Goal: Task Accomplishment & Management: Manage account settings

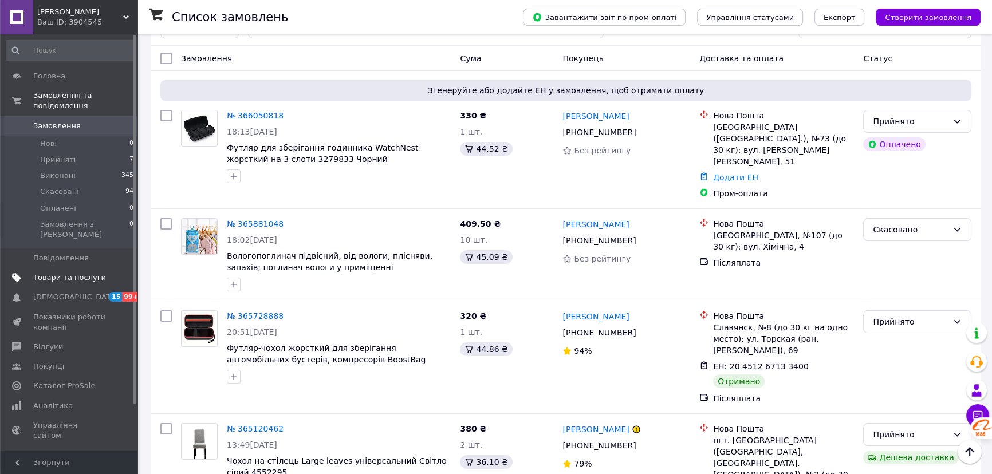
click at [64, 273] on span "Товари та послуги" at bounding box center [69, 278] width 73 height 10
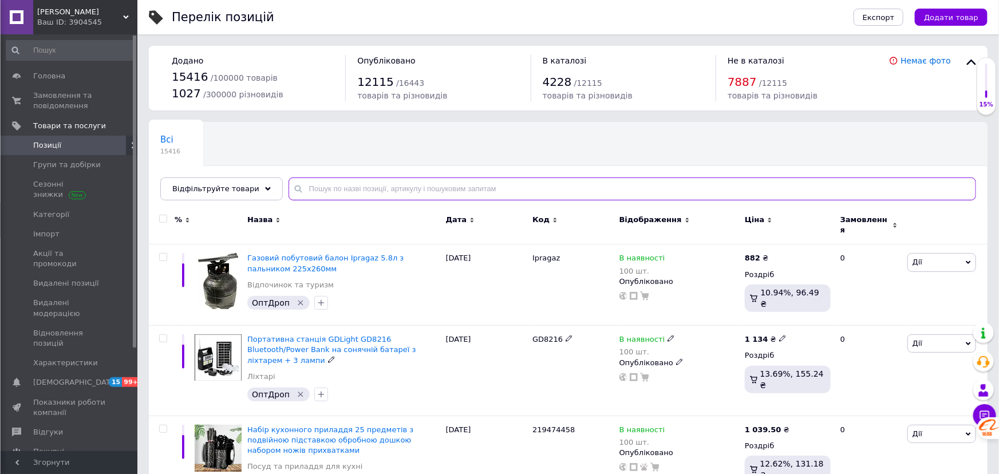
click at [379, 189] on input "text" at bounding box center [633, 189] width 688 height 23
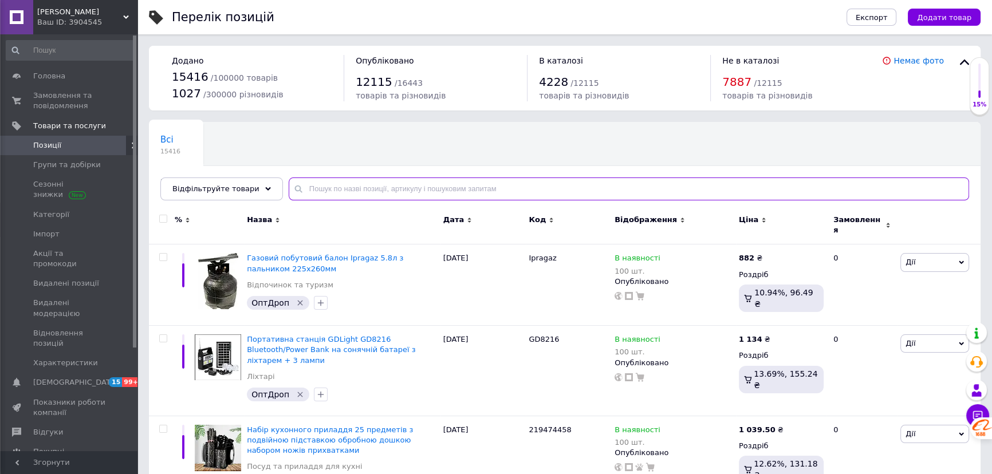
click at [361, 189] on input "text" at bounding box center [629, 189] width 680 height 23
paste input "Ящик для хранения на 8 ячеек (бежевый)"
type input "Ящик для хранения на 8 ячеек (бежевый)"
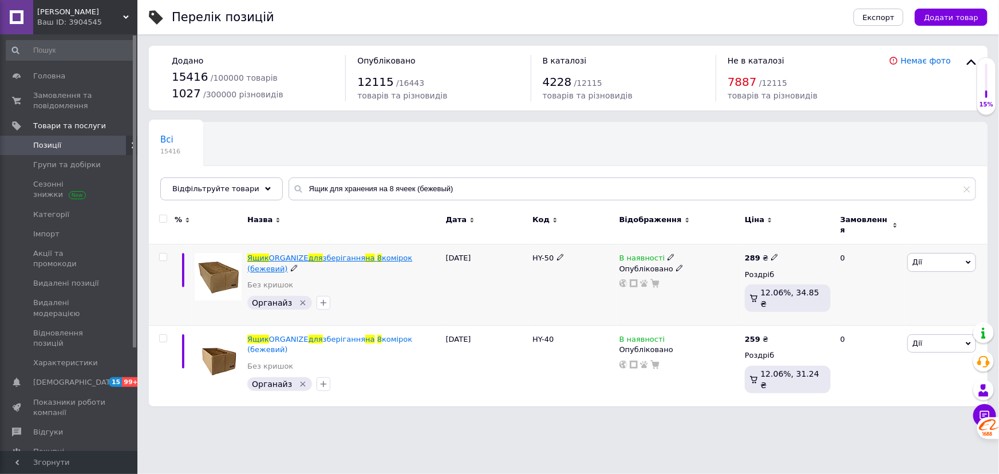
click at [349, 254] on span "зберігання" at bounding box center [344, 258] width 42 height 9
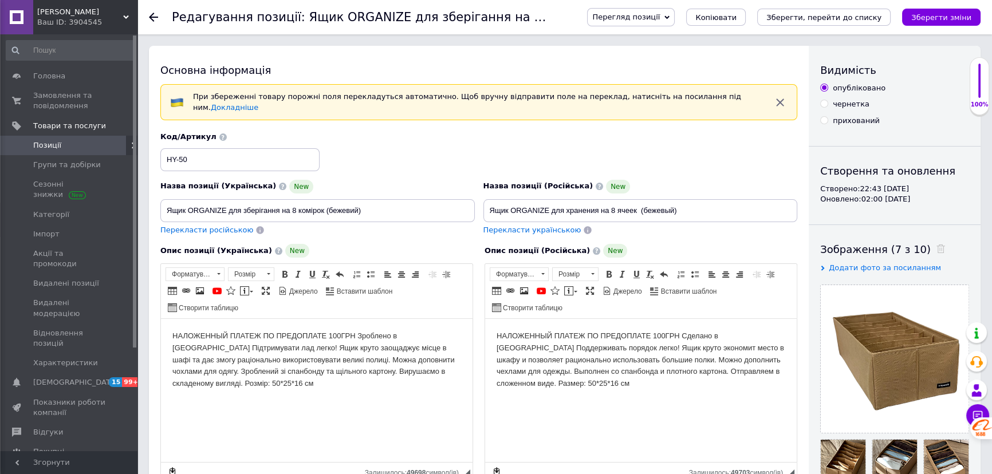
click at [155, 14] on icon at bounding box center [153, 17] width 9 height 9
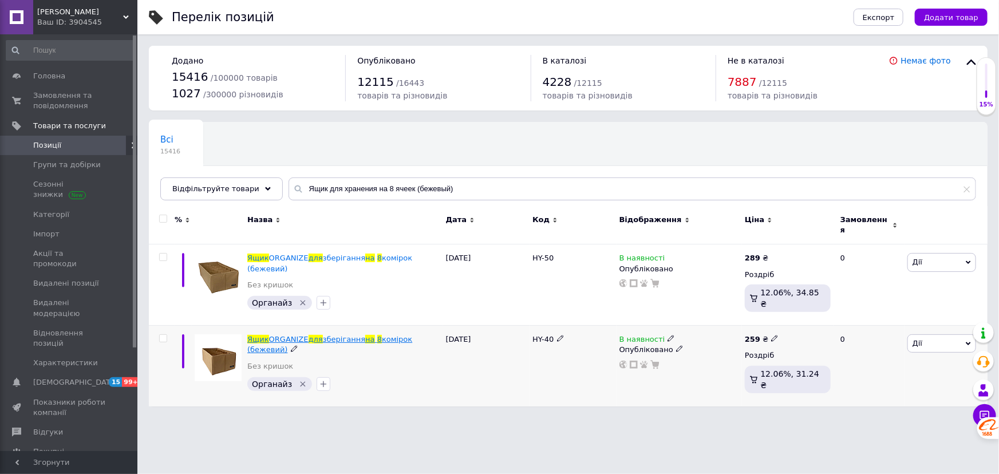
click at [348, 335] on span "зберігання" at bounding box center [344, 339] width 42 height 9
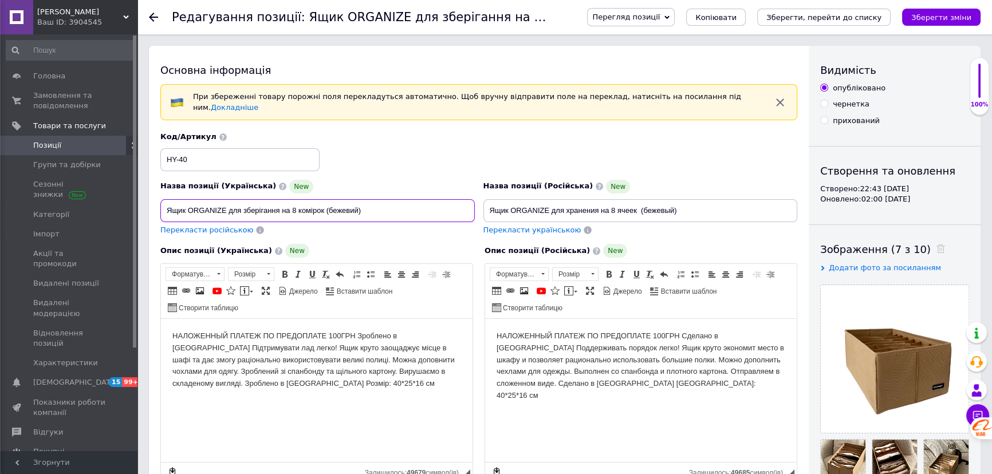
drag, startPoint x: 171, startPoint y: 200, endPoint x: 385, endPoint y: 206, distance: 214.3
click at [385, 206] on input "Ящик ORGANIZE для зберігання на 8 комірок (бежевий)" at bounding box center [317, 210] width 314 height 23
click at [438, 205] on input "Ящик ORGANIZE для зберігання на 8 комірок (бежевий)" at bounding box center [317, 210] width 314 height 23
drag, startPoint x: 619, startPoint y: 201, endPoint x: 486, endPoint y: 201, distance: 133.4
click at [486, 201] on input "Ящик ORGANIZE для хранения на 8 ячеек (бежевый)" at bounding box center [640, 210] width 314 height 23
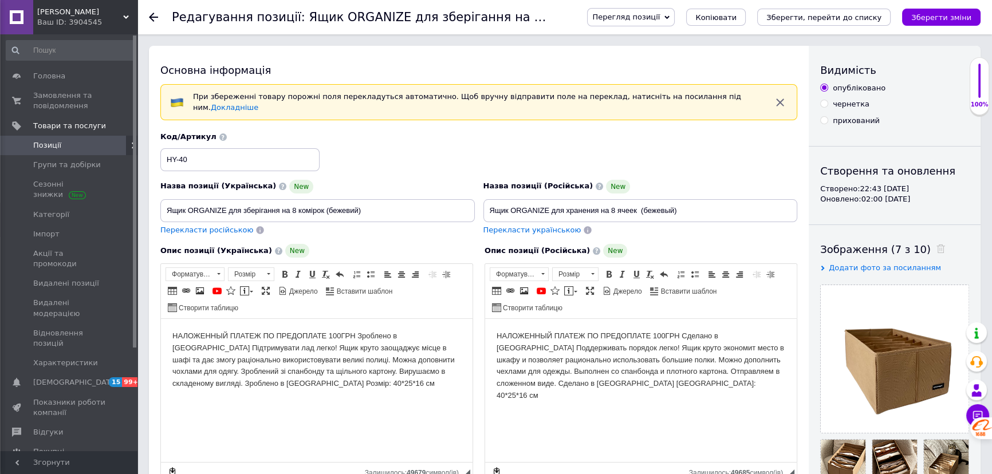
click at [157, 17] on use at bounding box center [153, 17] width 9 height 9
